Goal: Task Accomplishment & Management: Use online tool/utility

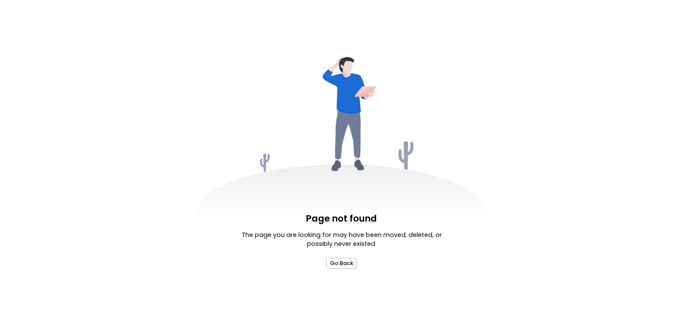
click at [339, 255] on div "Page not found The page you are looking for may have been moved, deleted, or po…" at bounding box center [341, 240] width 205 height 57
click at [339, 258] on div "Page not found The page you are looking for may have been moved, deleted, or po…" at bounding box center [341, 240] width 205 height 57
click at [340, 265] on button "Go Back" at bounding box center [341, 263] width 30 height 11
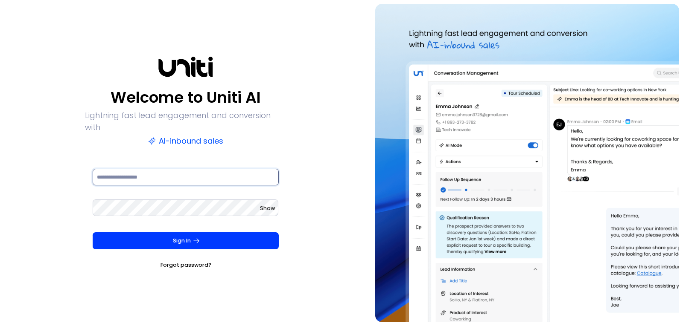
type input "**********"
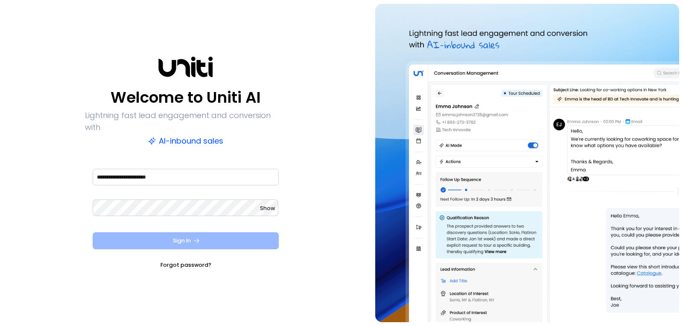
click at [168, 238] on button "Sign In" at bounding box center [186, 241] width 186 height 17
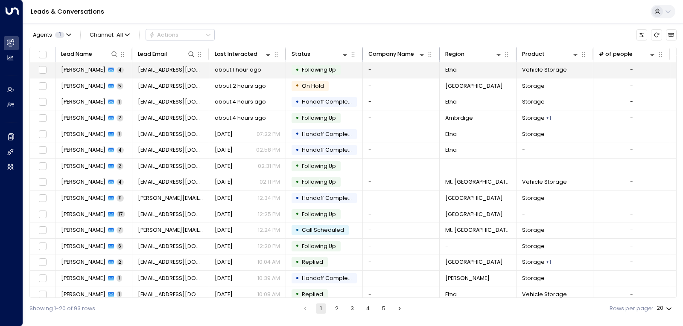
click at [319, 71] on span "Following Up" at bounding box center [319, 69] width 34 height 7
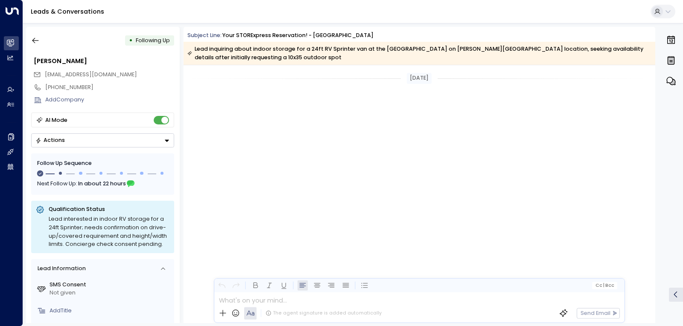
scroll to position [1025, 0]
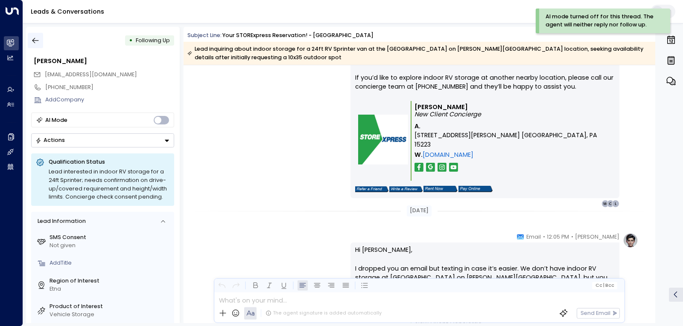
click at [35, 45] on icon "button" at bounding box center [35, 40] width 9 height 9
